Goal: Find specific page/section: Find specific page/section

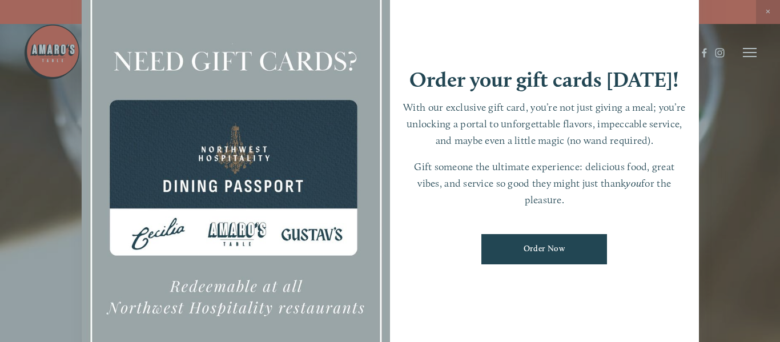
scroll to position [24, 0]
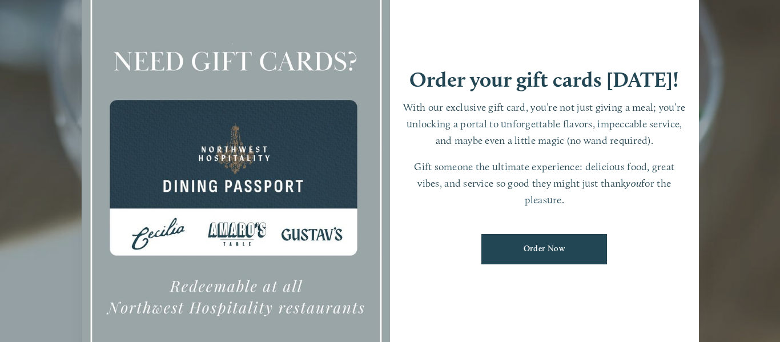
click at [704, 202] on div at bounding box center [390, 171] width 780 height 342
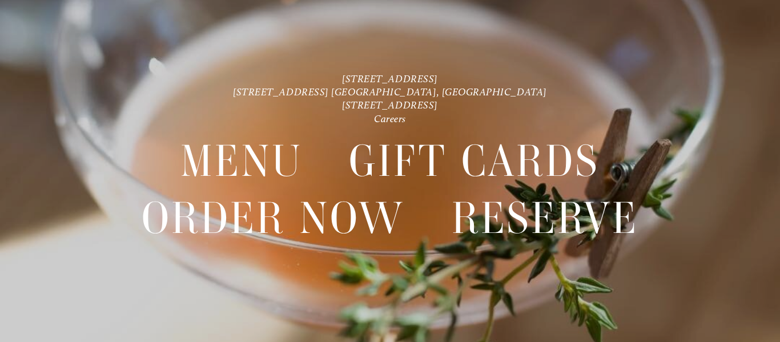
scroll to position [0, 0]
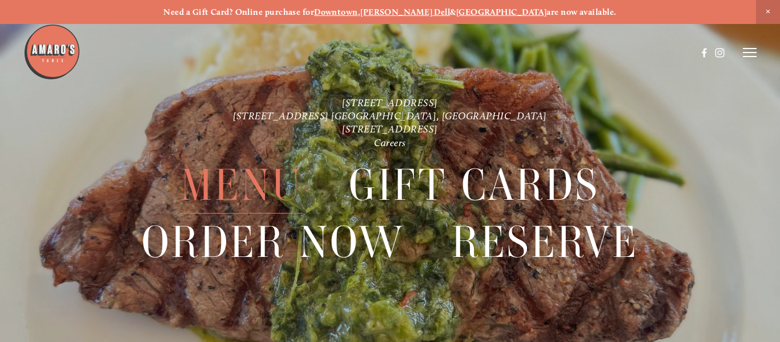
click at [251, 202] on span "Menu" at bounding box center [241, 185] width 122 height 57
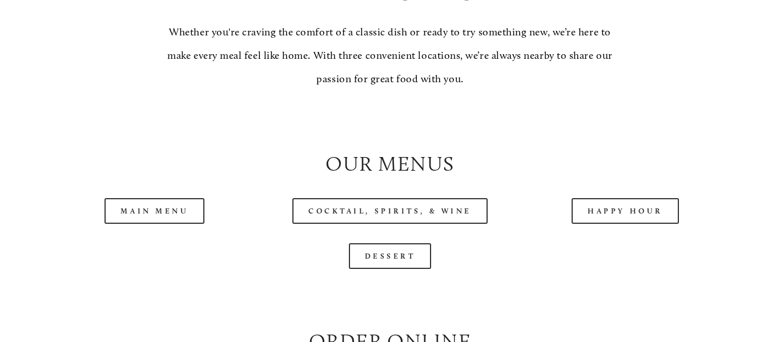
scroll to position [1013, 0]
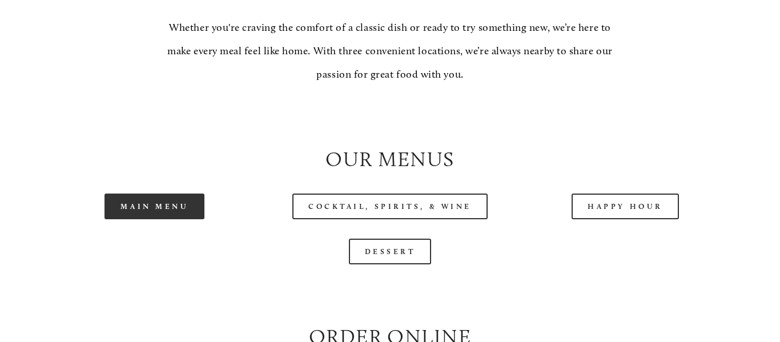
click at [176, 194] on link "Main Menu" at bounding box center [155, 207] width 100 height 26
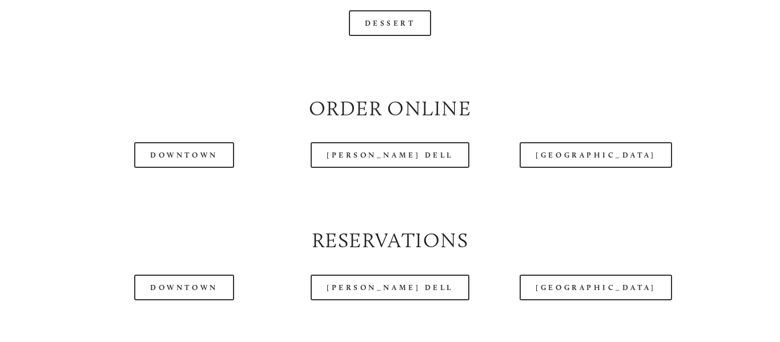
scroll to position [1242, 0]
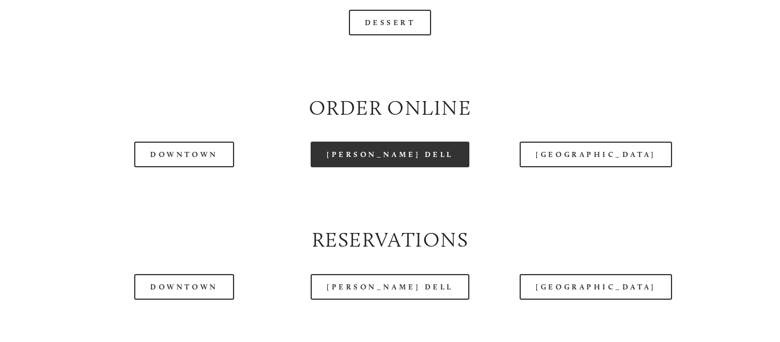
click at [401, 159] on link "[PERSON_NAME] Dell" at bounding box center [390, 155] width 159 height 26
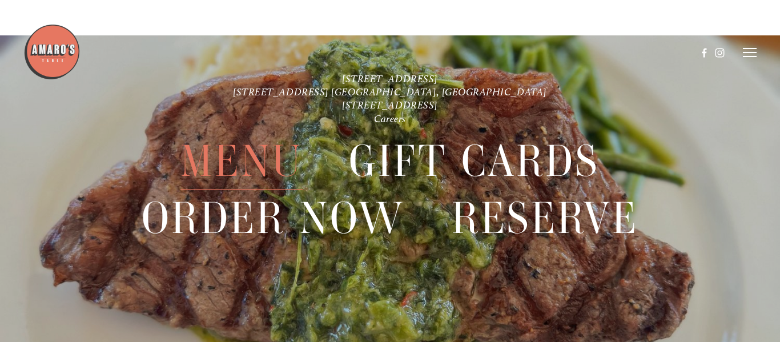
scroll to position [2456, 0]
